Goal: Answer question/provide support

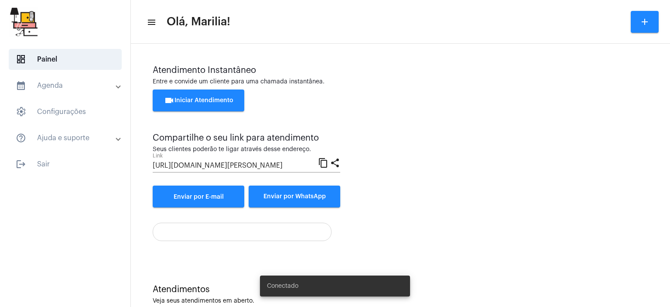
scroll to position [131, 0]
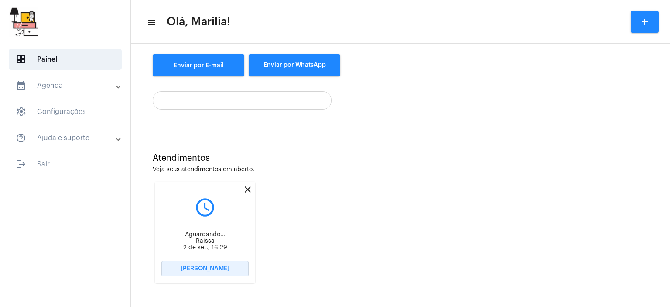
click at [218, 266] on span "[PERSON_NAME]" at bounding box center [205, 268] width 49 height 6
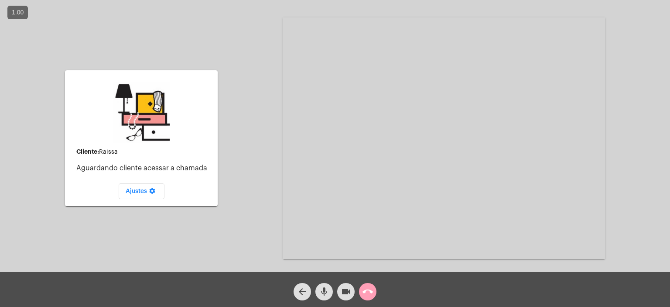
click at [368, 295] on mat-icon "call_end" at bounding box center [367, 291] width 10 height 10
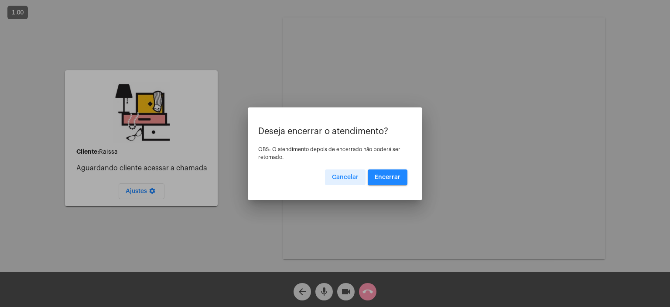
click at [384, 180] on button "Encerrar" at bounding box center [388, 177] width 40 height 16
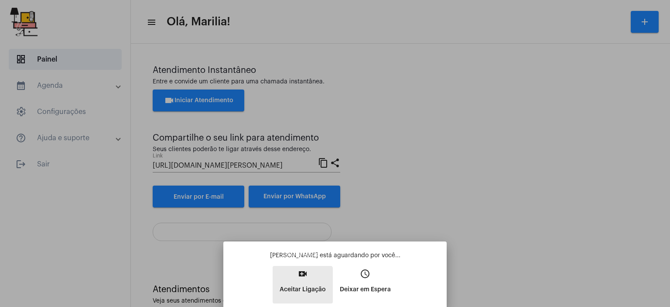
click at [299, 287] on p "Aceitar Ligação" at bounding box center [302, 289] width 46 height 16
